Goal: Book appointment/travel/reservation

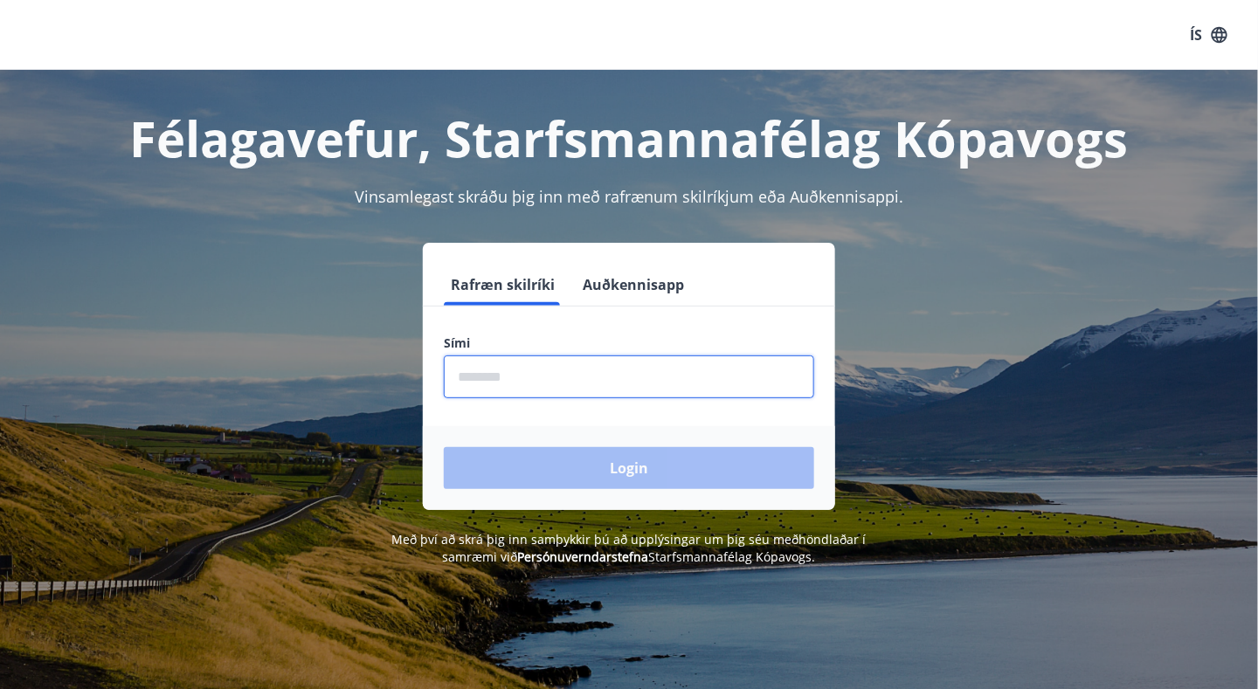
click at [505, 380] on input "phone" at bounding box center [629, 376] width 370 height 43
type input "********"
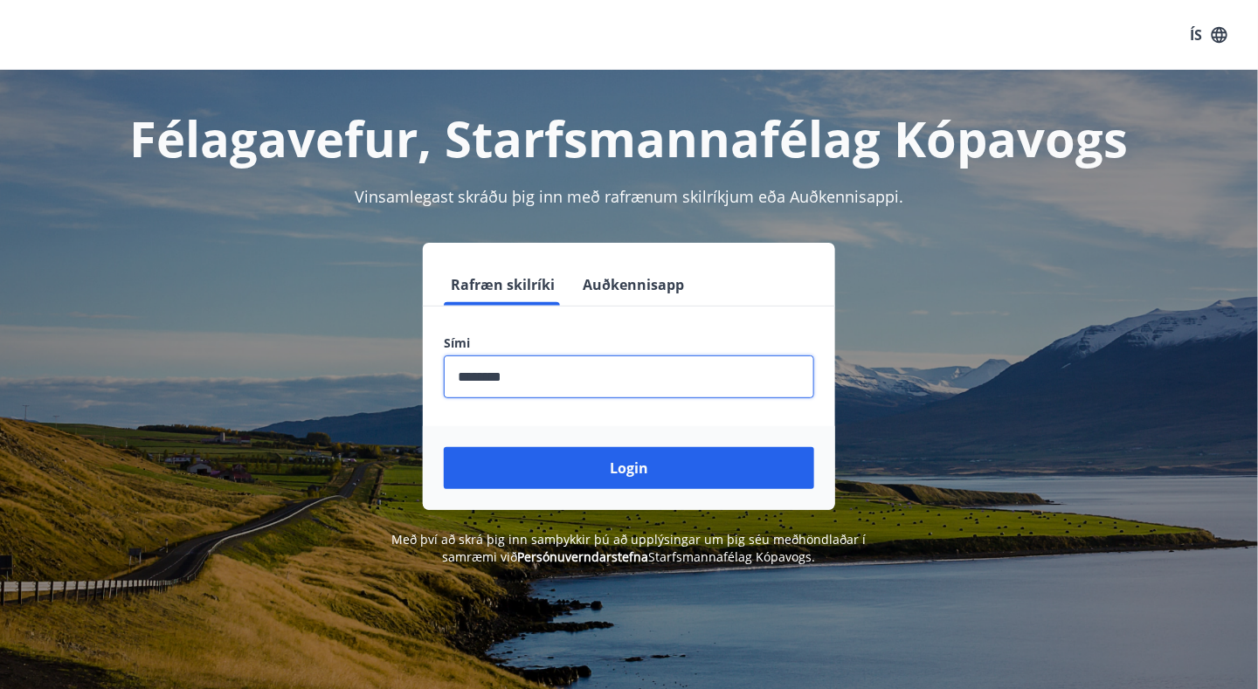
click at [580, 470] on button "Login" at bounding box center [629, 468] width 370 height 42
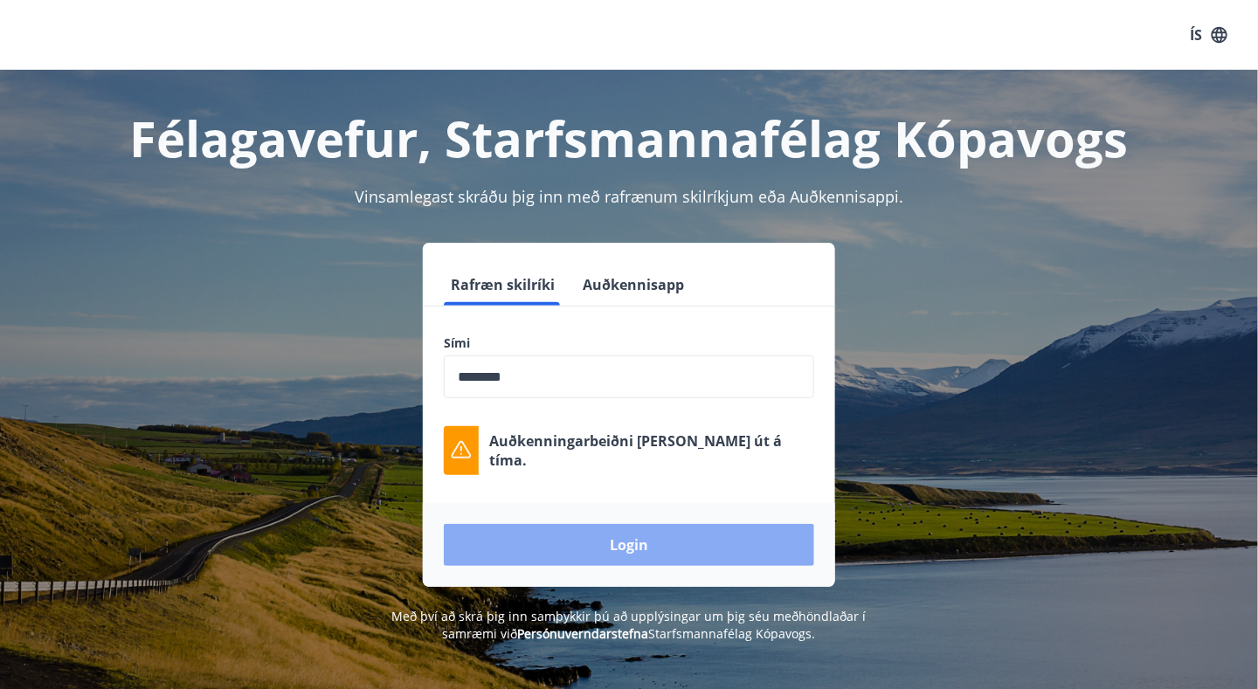
click at [629, 541] on button "Login" at bounding box center [629, 545] width 370 height 42
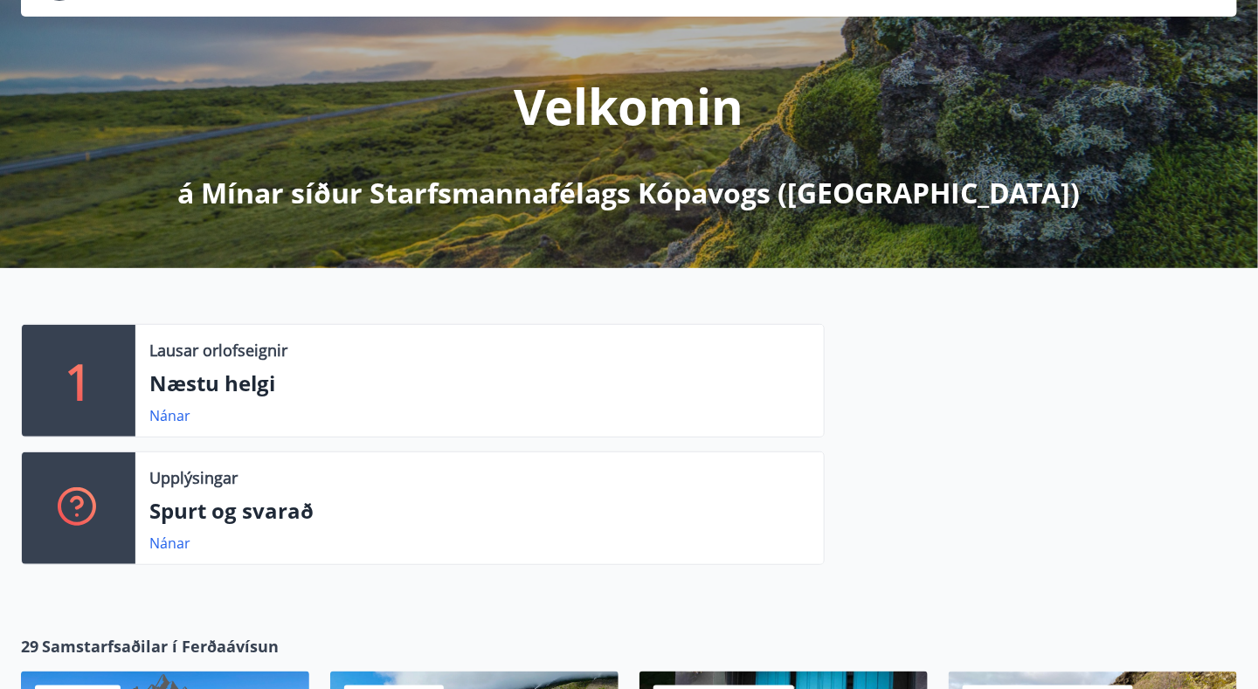
scroll to position [175, 0]
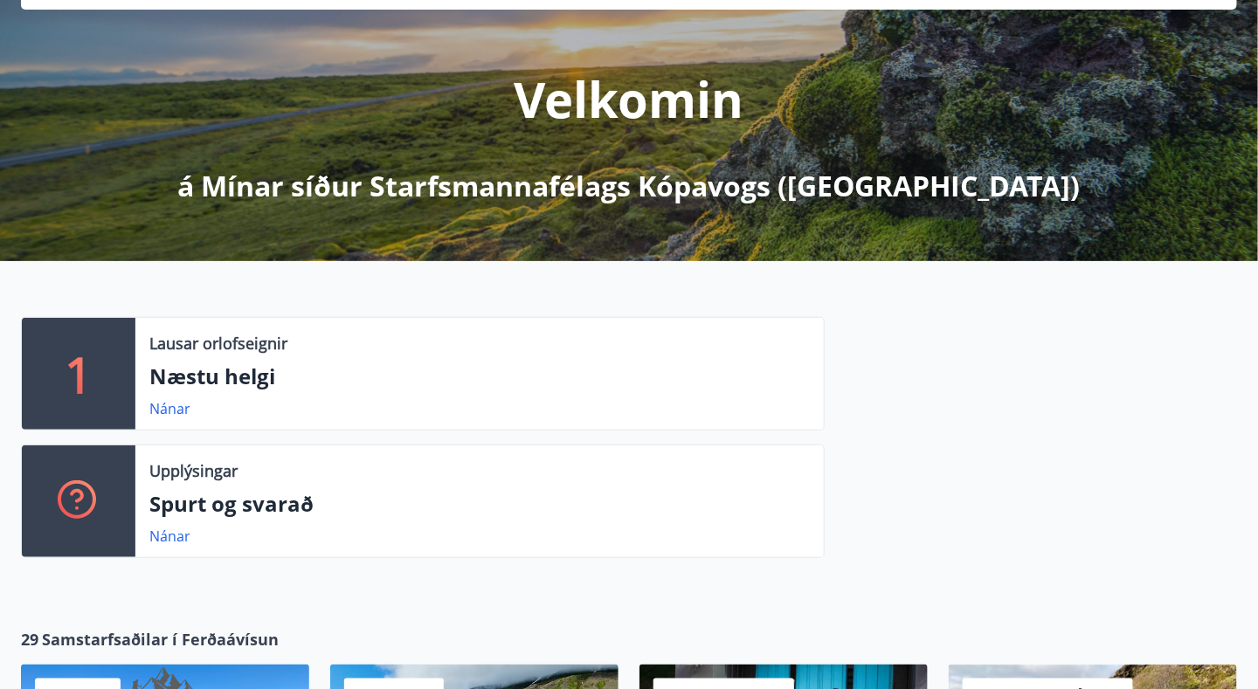
click at [70, 378] on p "1" at bounding box center [79, 374] width 28 height 66
click at [155, 411] on link "Nánar" at bounding box center [169, 408] width 41 height 19
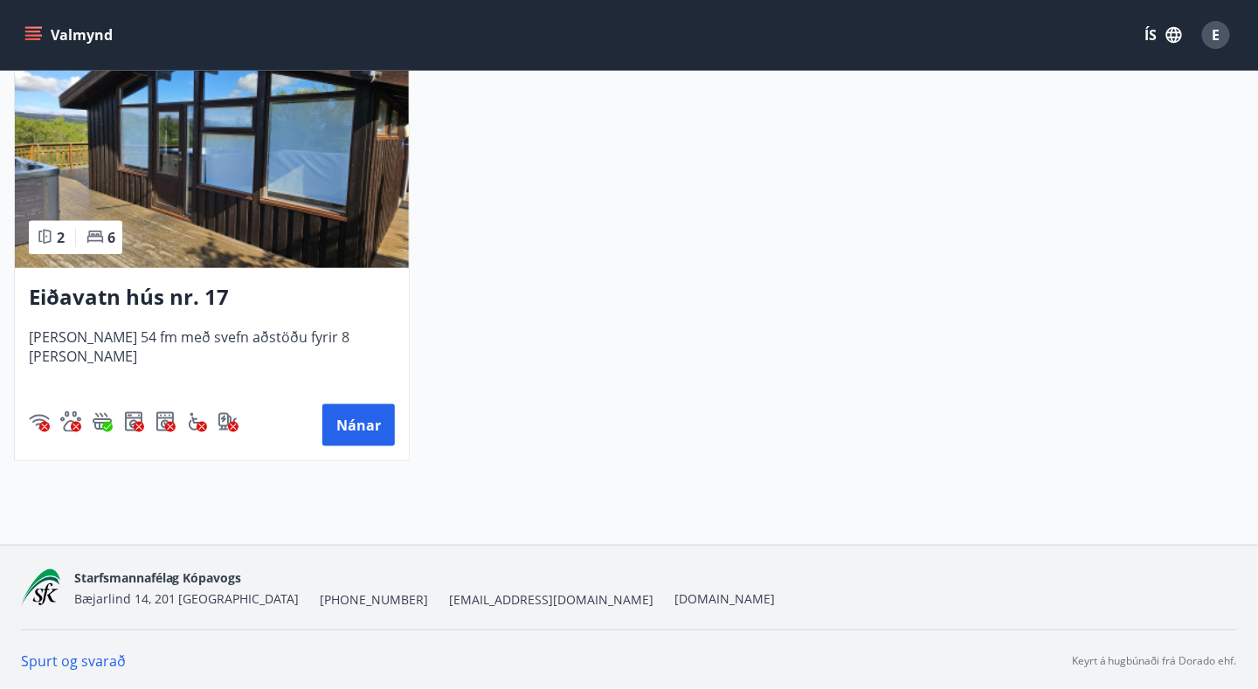
scroll to position [85, 0]
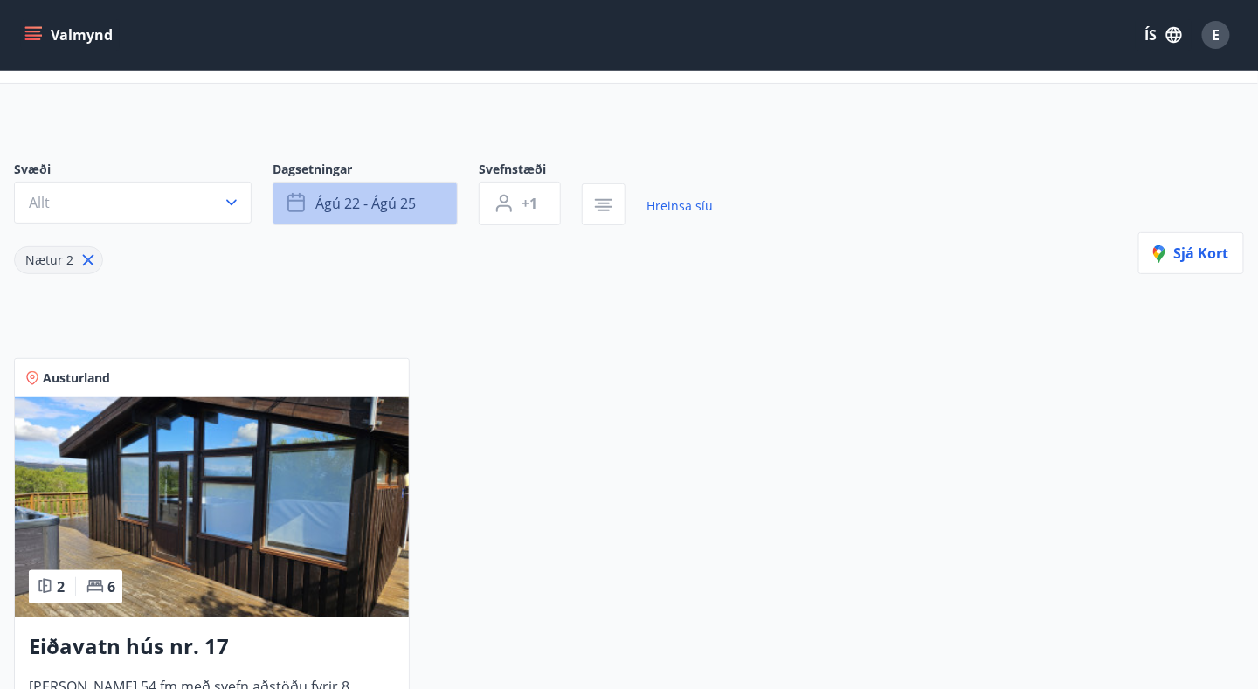
click at [390, 191] on button "ágú 22 - ágú 25" at bounding box center [365, 204] width 185 height 44
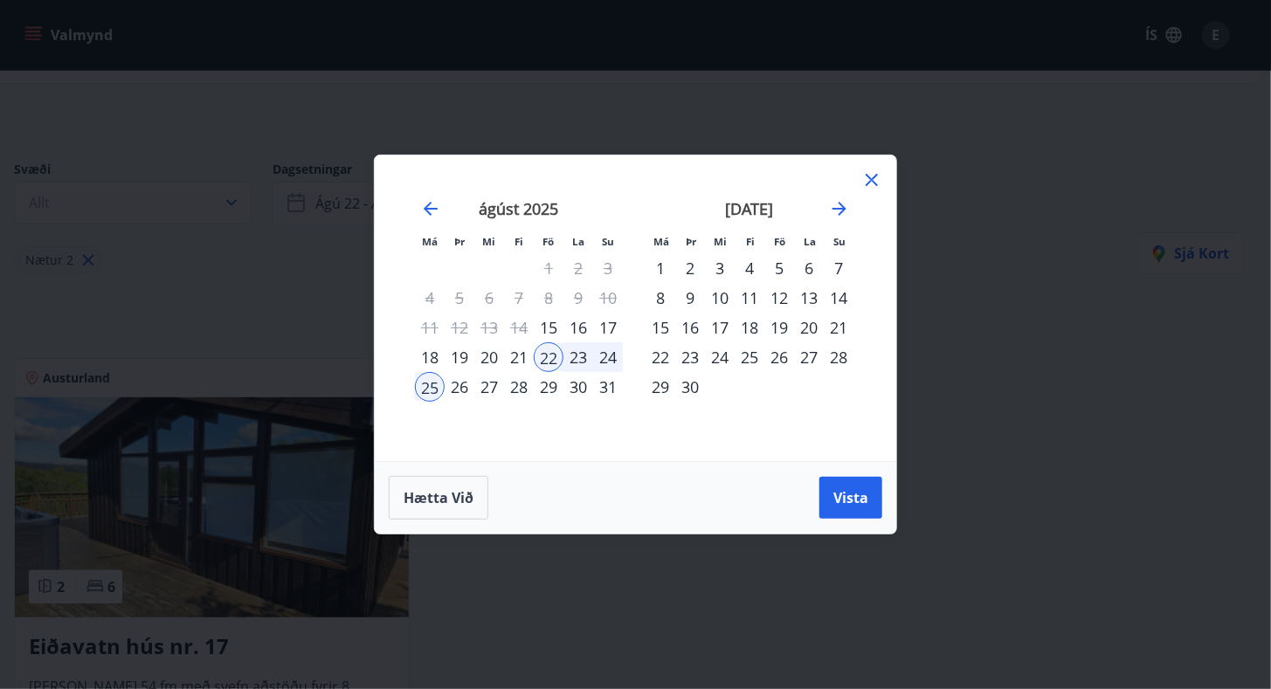
click at [659, 264] on div "1" at bounding box center [660, 268] width 30 height 30
click at [742, 304] on div "11" at bounding box center [750, 298] width 30 height 30
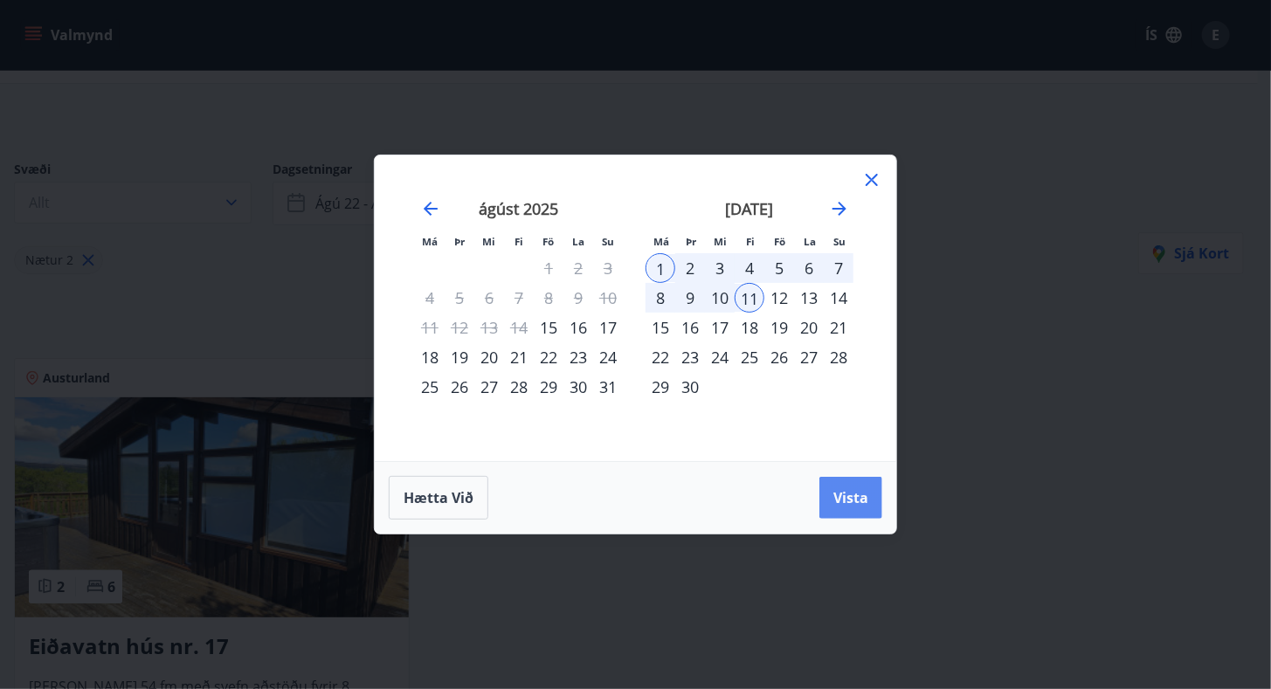
click at [858, 492] on span "Vista" at bounding box center [850, 497] width 35 height 19
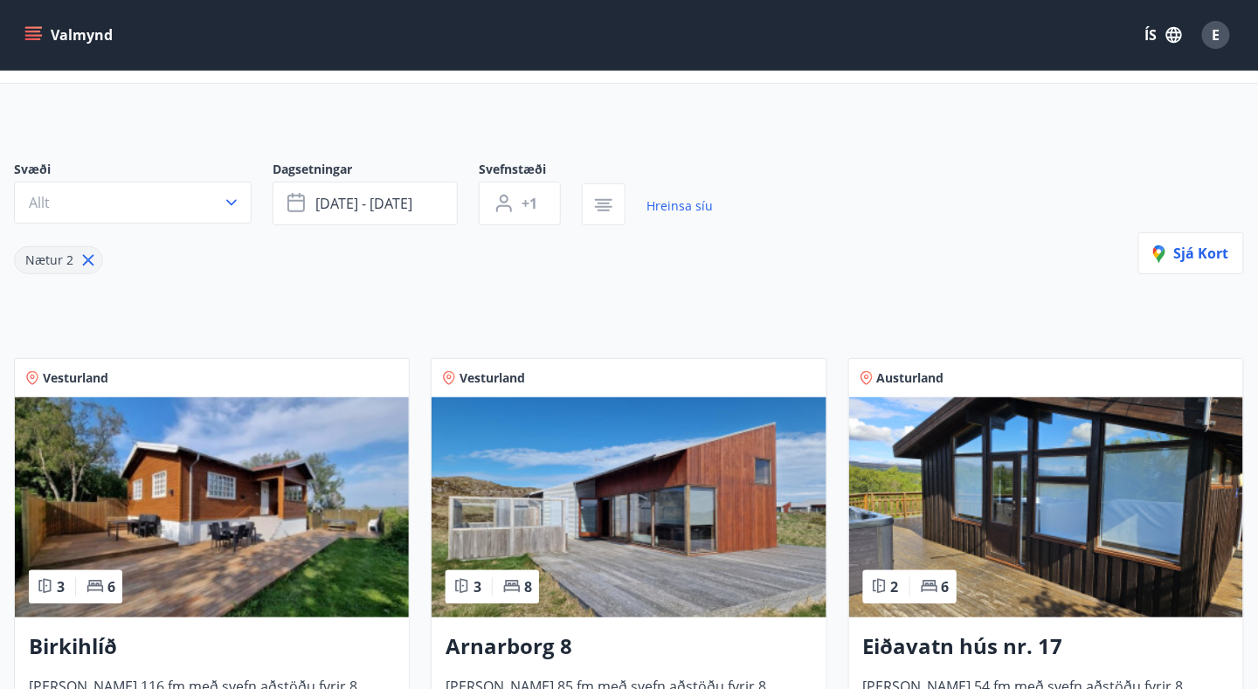
scroll to position [259, 0]
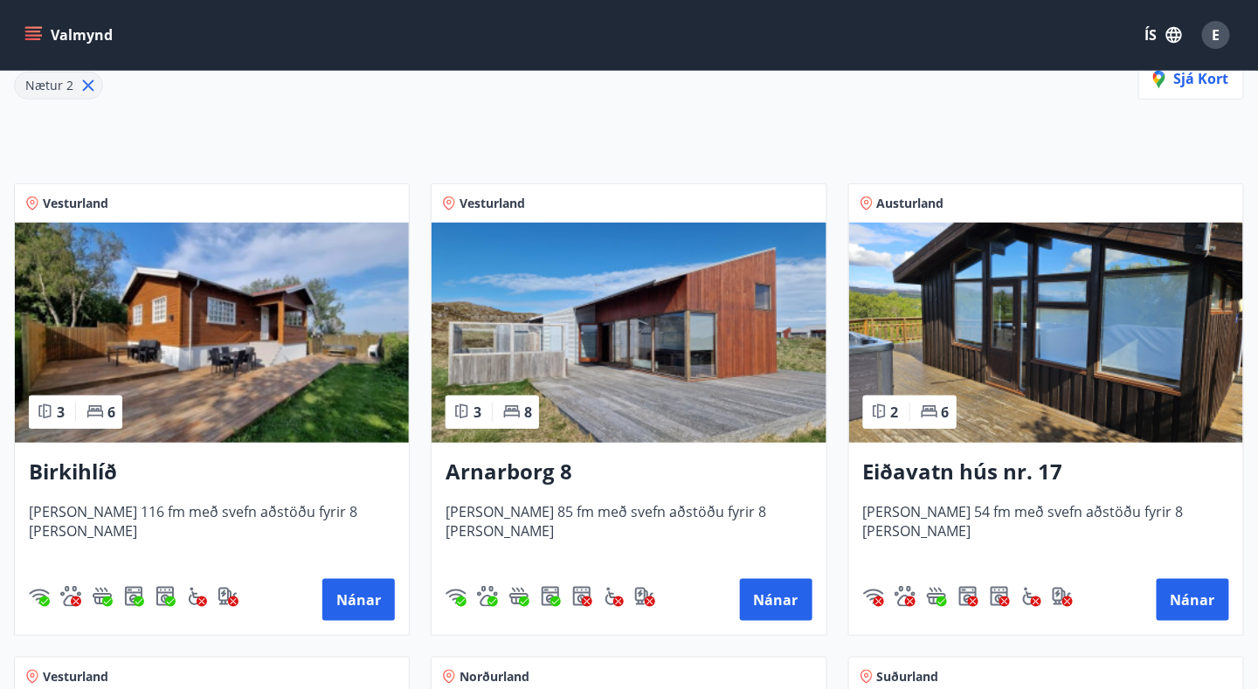
click at [169, 320] on img at bounding box center [212, 333] width 394 height 220
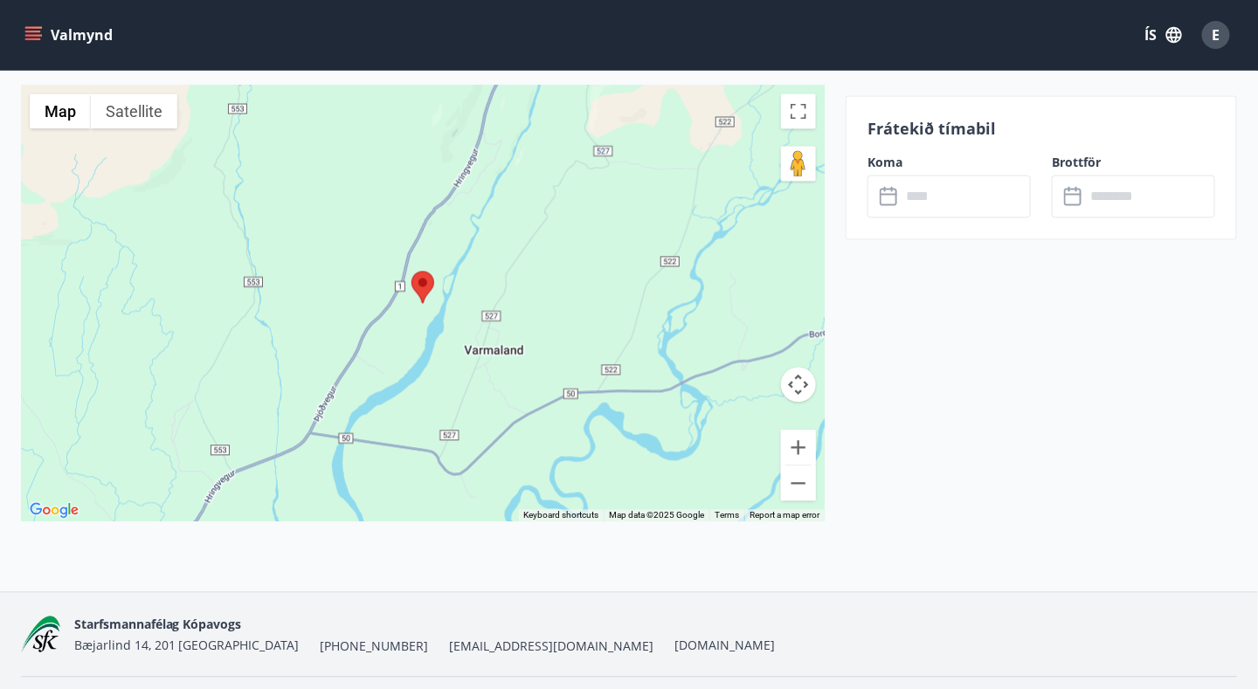
scroll to position [3193, 0]
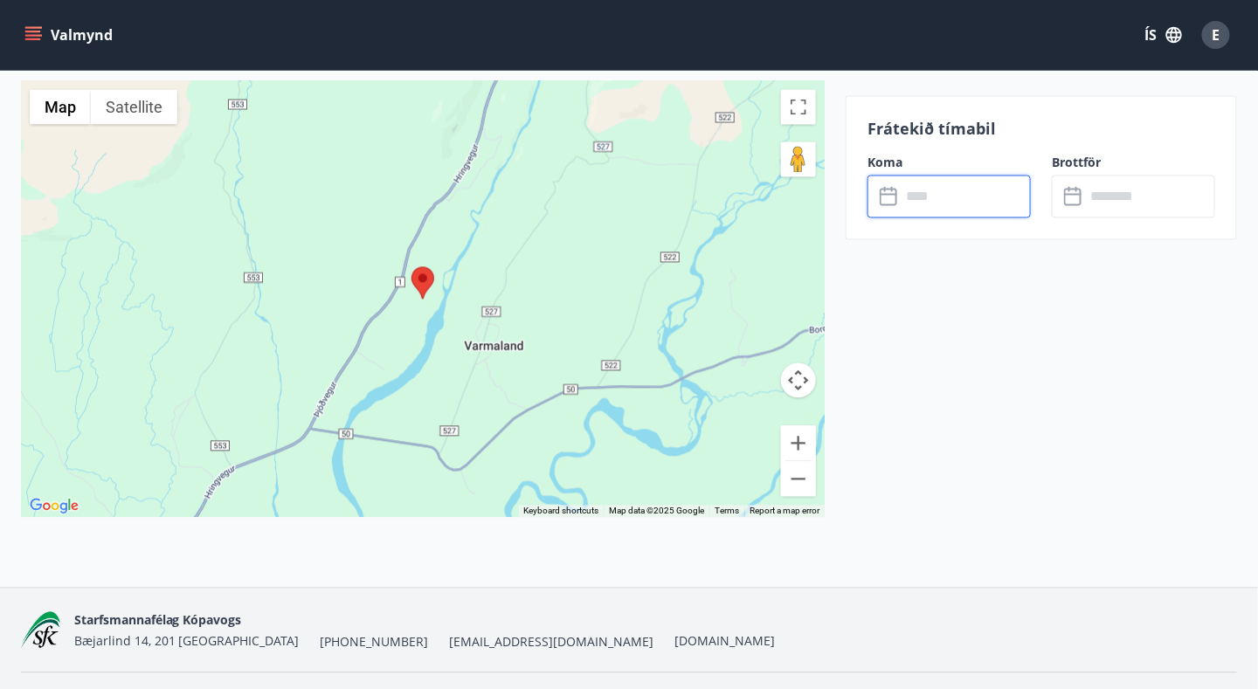
click at [931, 197] on input "text" at bounding box center [965, 197] width 130 height 43
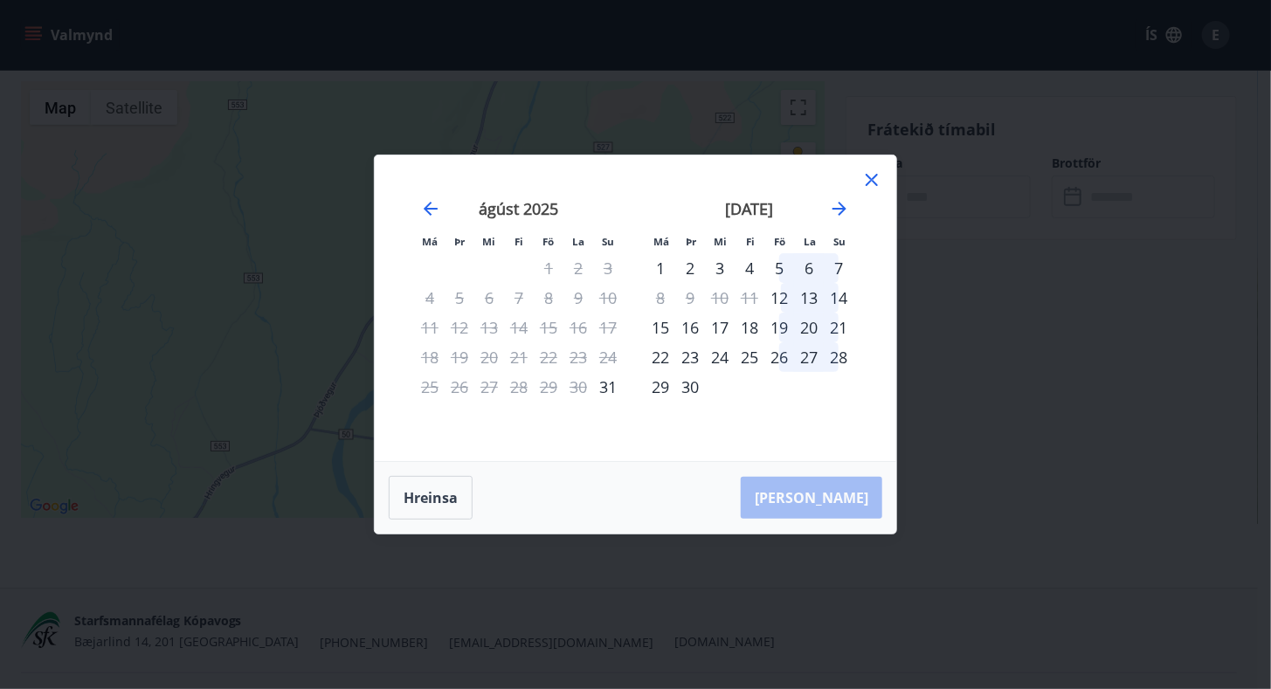
click at [662, 264] on div "1" at bounding box center [660, 268] width 30 height 30
click at [780, 264] on div "5" at bounding box center [779, 268] width 30 height 30
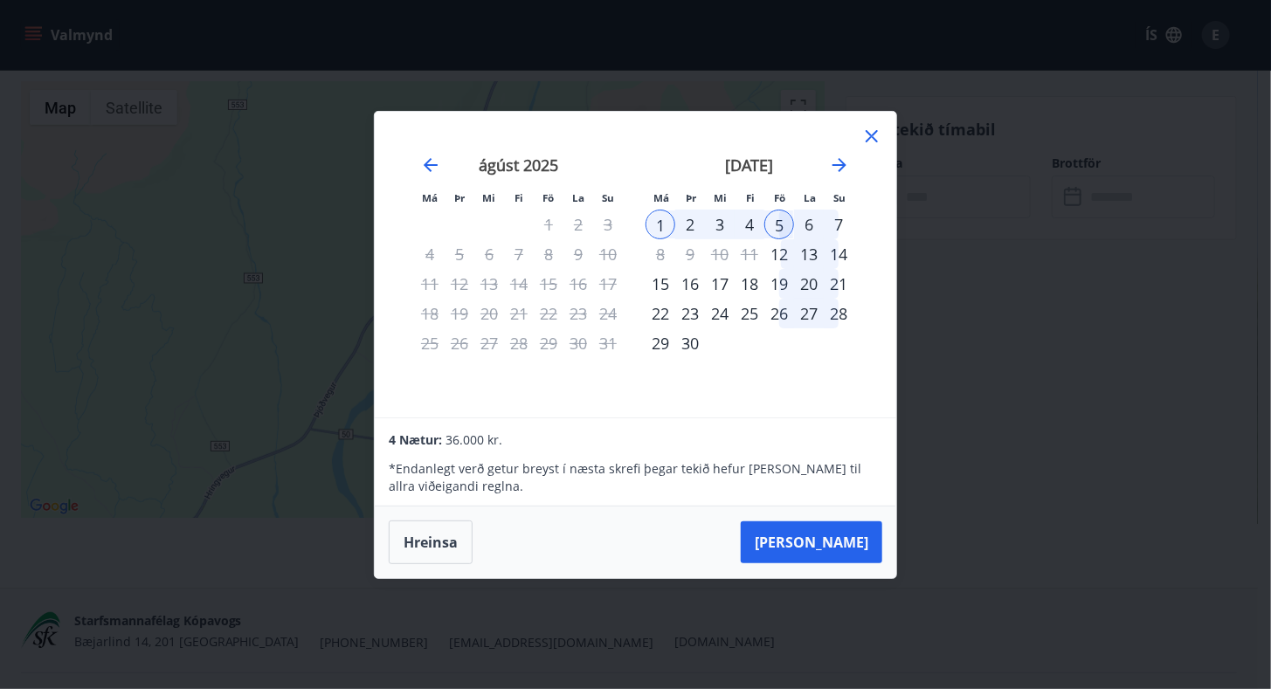
click at [784, 221] on div "5" at bounding box center [779, 225] width 30 height 30
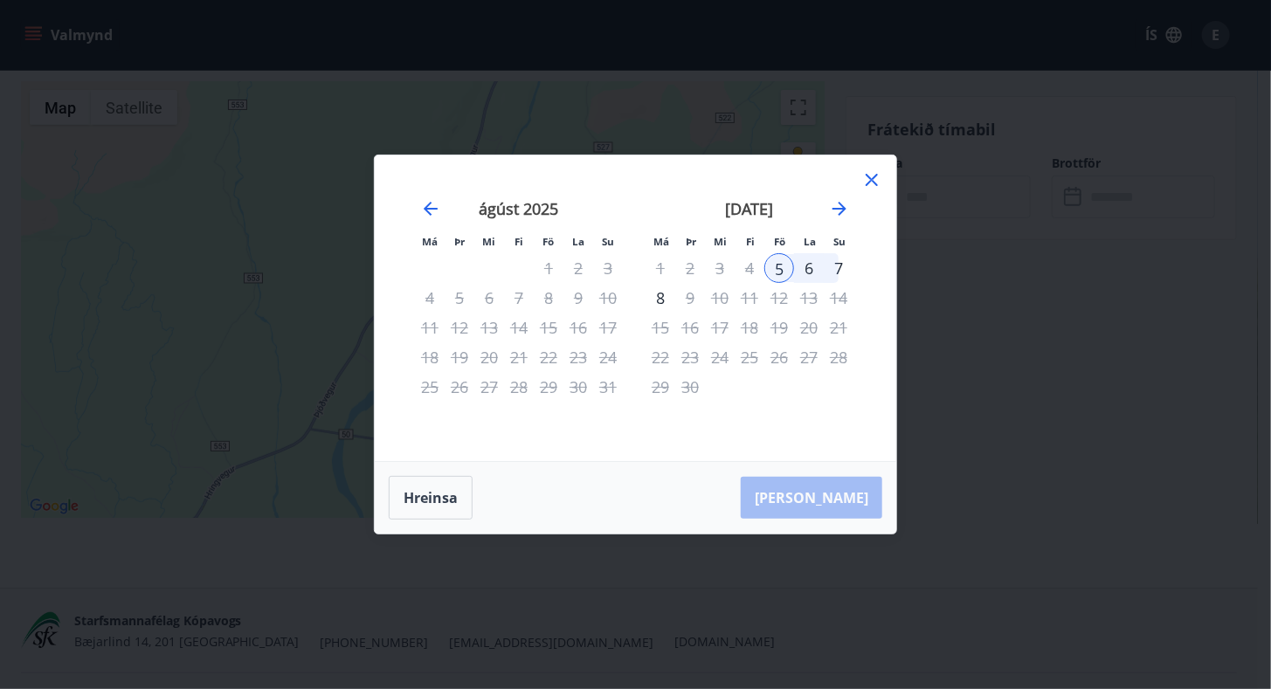
click at [839, 266] on div "7" at bounding box center [839, 268] width 30 height 30
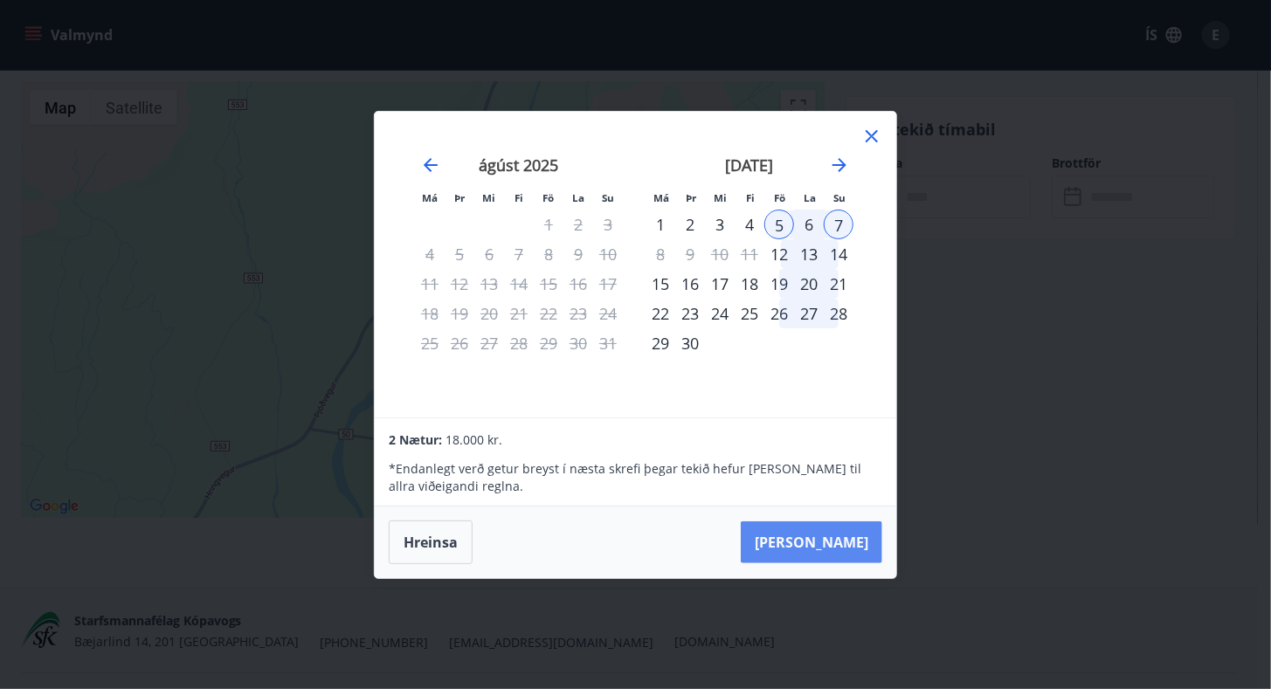
click at [831, 541] on button "Taka Frá" at bounding box center [811, 542] width 141 height 42
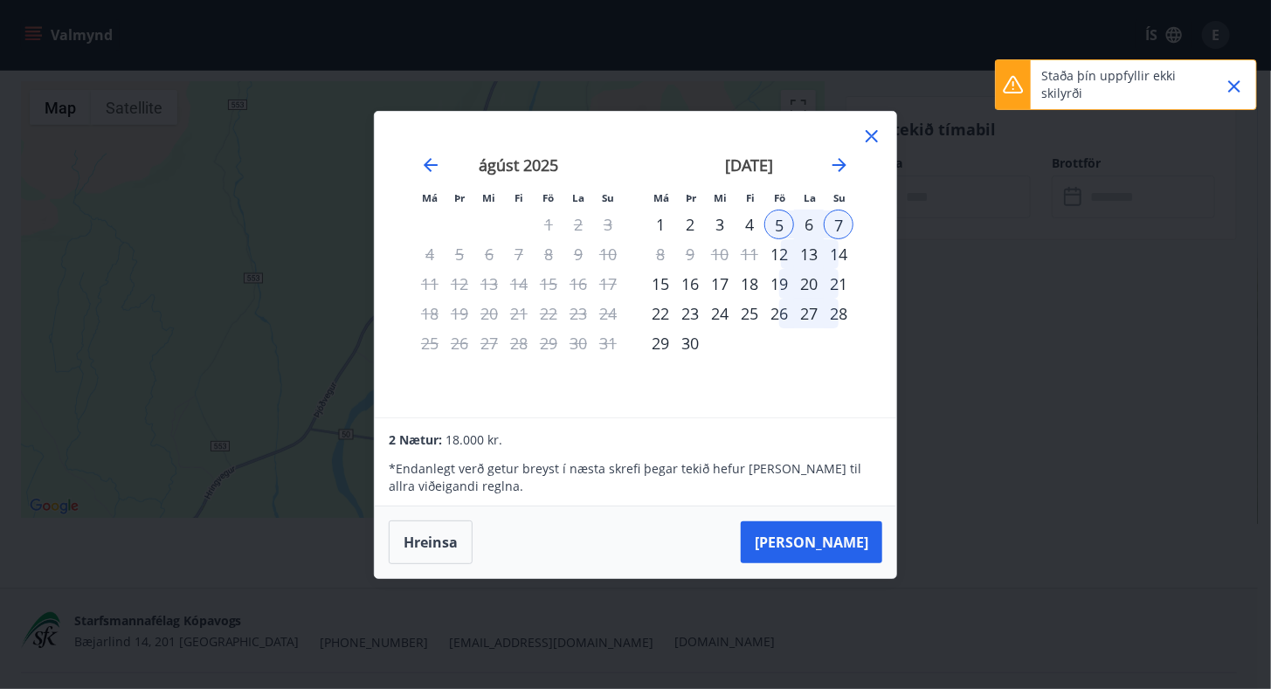
click at [814, 216] on div "6" at bounding box center [809, 225] width 30 height 30
click at [783, 224] on div "5" at bounding box center [779, 225] width 30 height 30
drag, startPoint x: 1066, startPoint y: 472, endPoint x: 1045, endPoint y: 483, distance: 23.8
click at [1066, 478] on div "Má Þr Mi Fi Fö La Su Má Þr Mi Fi Fö La Su júlí 2025 1 2 3 4 5 6 7 8 9 10 11 12 …" at bounding box center [635, 344] width 1271 height 689
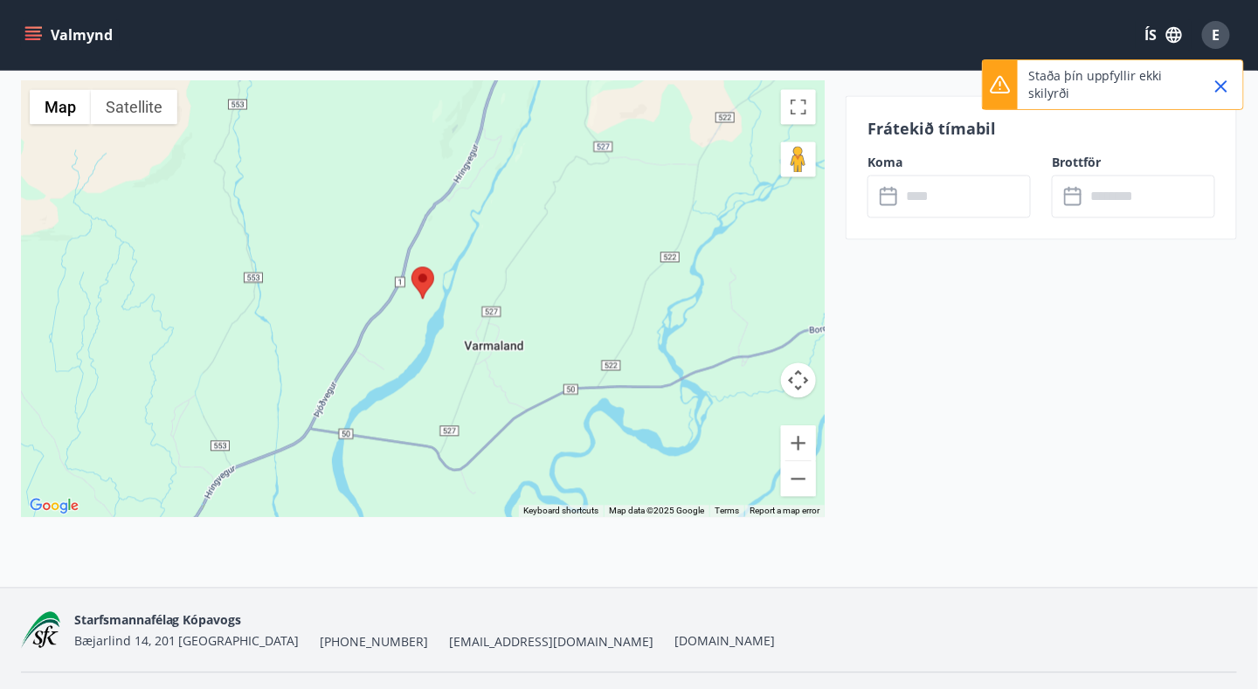
drag, startPoint x: 1107, startPoint y: 76, endPoint x: 1162, endPoint y: 79, distance: 54.2
click at [1107, 76] on p "Staða þín uppfyllir ekki skilyrði" at bounding box center [1105, 84] width 154 height 35
click at [1226, 86] on icon "Close" at bounding box center [1221, 86] width 21 height 21
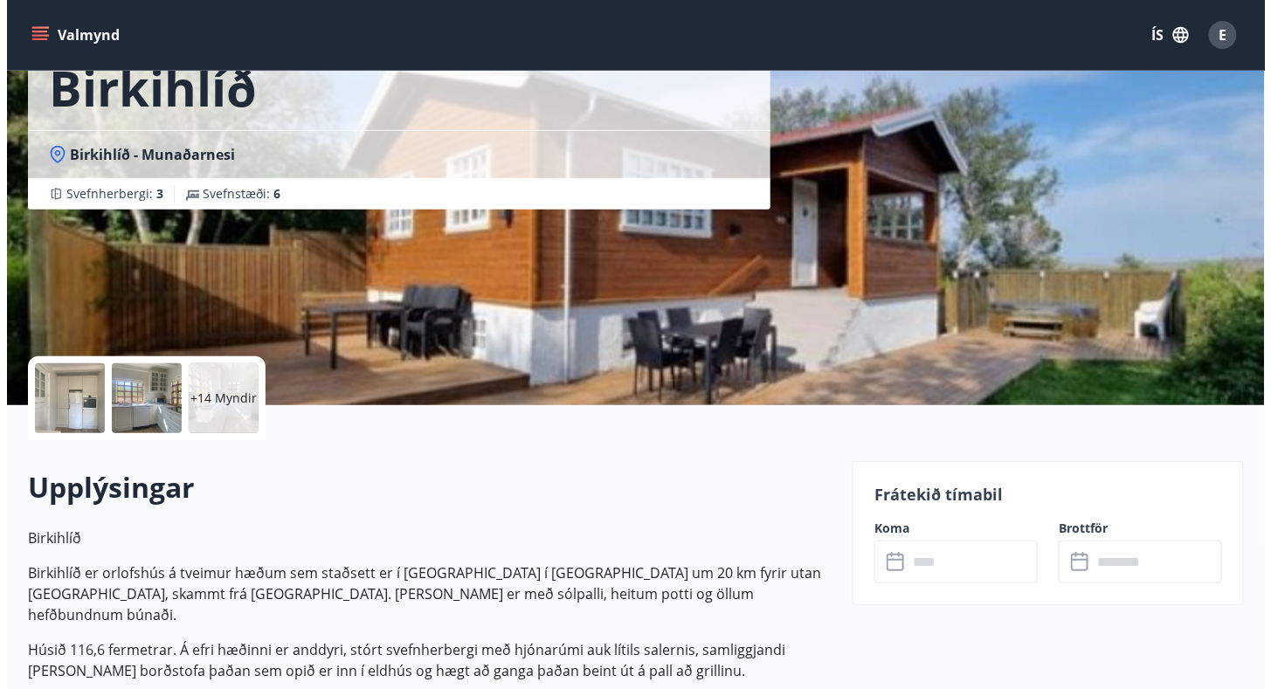
scroll to position [0, 0]
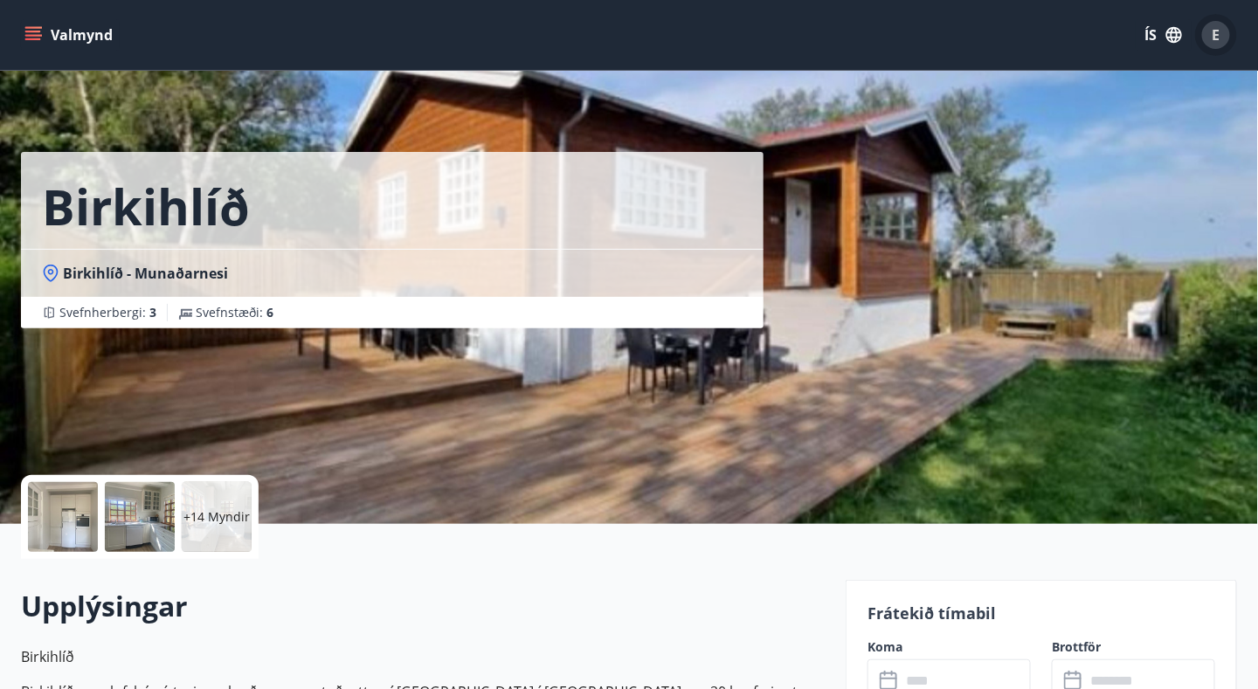
click at [1214, 41] on span "E" at bounding box center [1216, 34] width 8 height 19
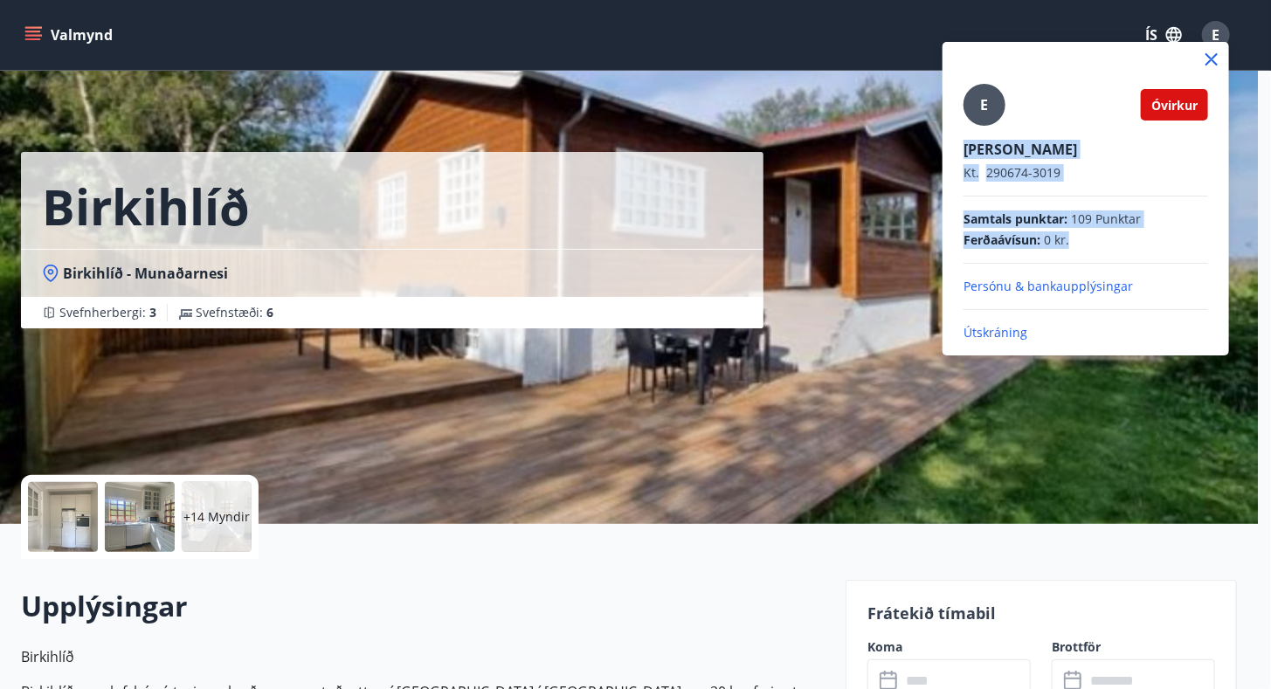
drag, startPoint x: 1109, startPoint y: 238, endPoint x: 954, endPoint y: 146, distance: 180.5
click at [954, 146] on div "E Óvirkur Ellert Þór Júlíusson Kt. 290674-3019 Samtals punktar : 109 Punktar Fe…" at bounding box center [1085, 192] width 286 height 300
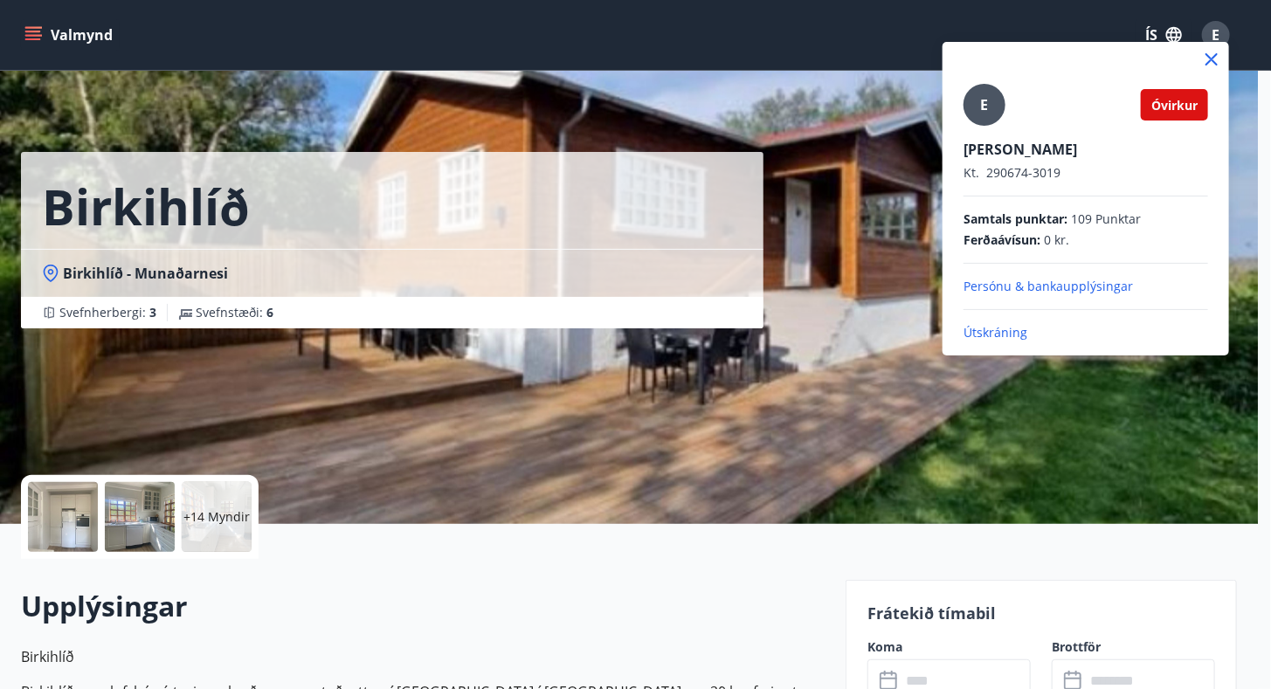
click at [1102, 252] on div "E Óvirkur Ellert Þór Júlíusson Kt. 290674-3019 Samtals punktar : 109 Punktar Fe…" at bounding box center [1085, 213] width 245 height 258
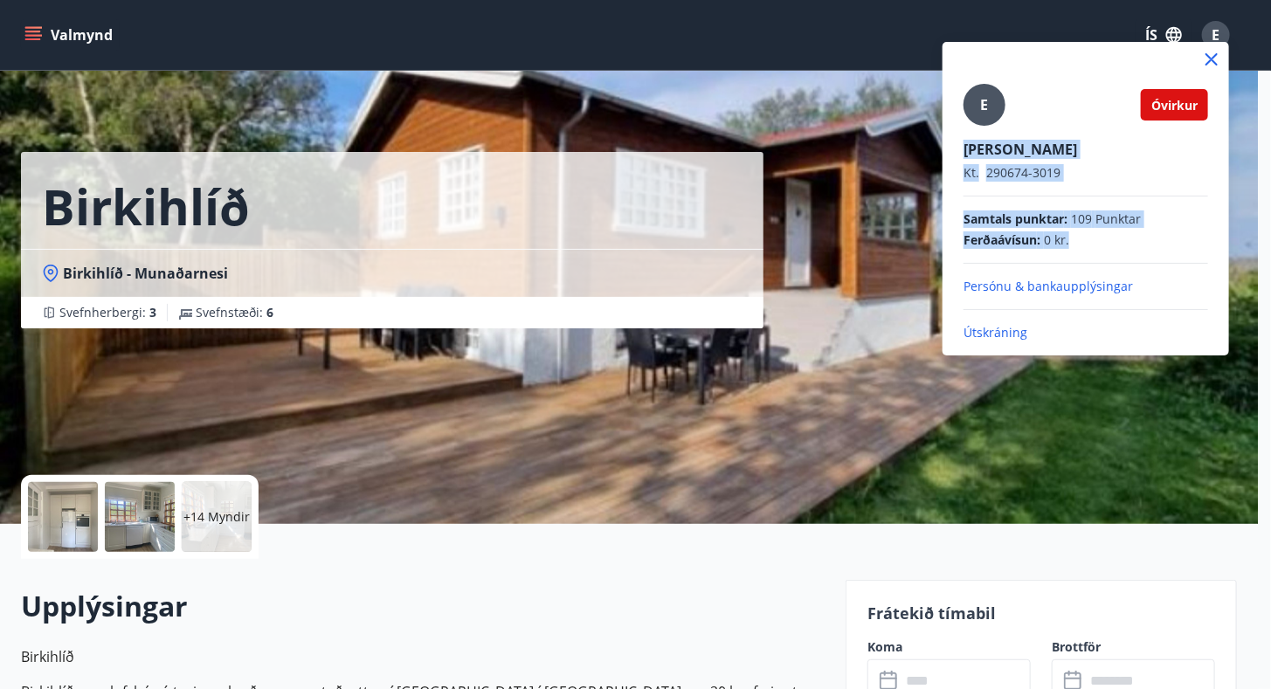
drag, startPoint x: 1114, startPoint y: 246, endPoint x: 957, endPoint y: 142, distance: 188.5
click at [957, 142] on div "E Óvirkur Ellert Þór Júlíusson Kt. 290674-3019 Samtals punktar : 109 Punktar Fe…" at bounding box center [1085, 192] width 286 height 300
drag, startPoint x: 957, startPoint y: 142, endPoint x: 1120, endPoint y: 196, distance: 171.0
click at [1120, 196] on div "E Óvirkur Ellert Þór Júlíusson Kt. 290674-3019 Samtals punktar : 109 Punktar Fe…" at bounding box center [1085, 213] width 245 height 258
click at [1120, 229] on div "Samtals punktar : 109 Punktar Ferðaávísun : 0 kr." at bounding box center [1085, 229] width 245 height 38
